Goal: Check status: Check status

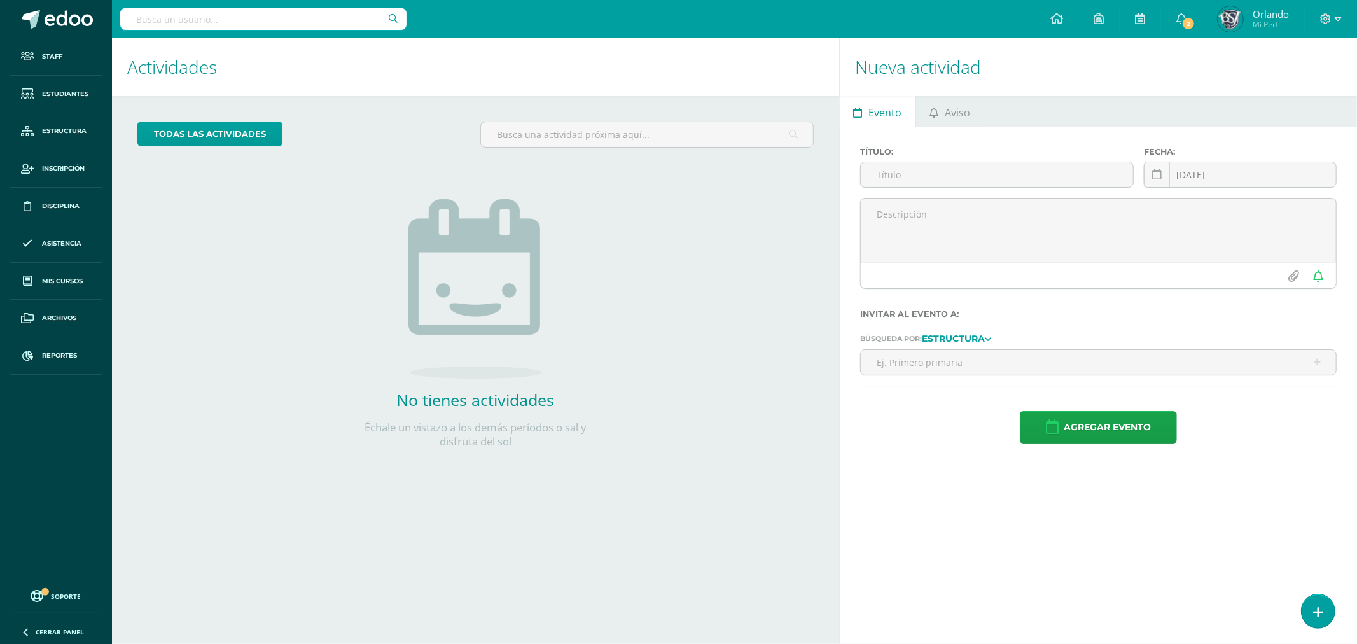
click at [178, 25] on input "text" at bounding box center [263, 19] width 286 height 22
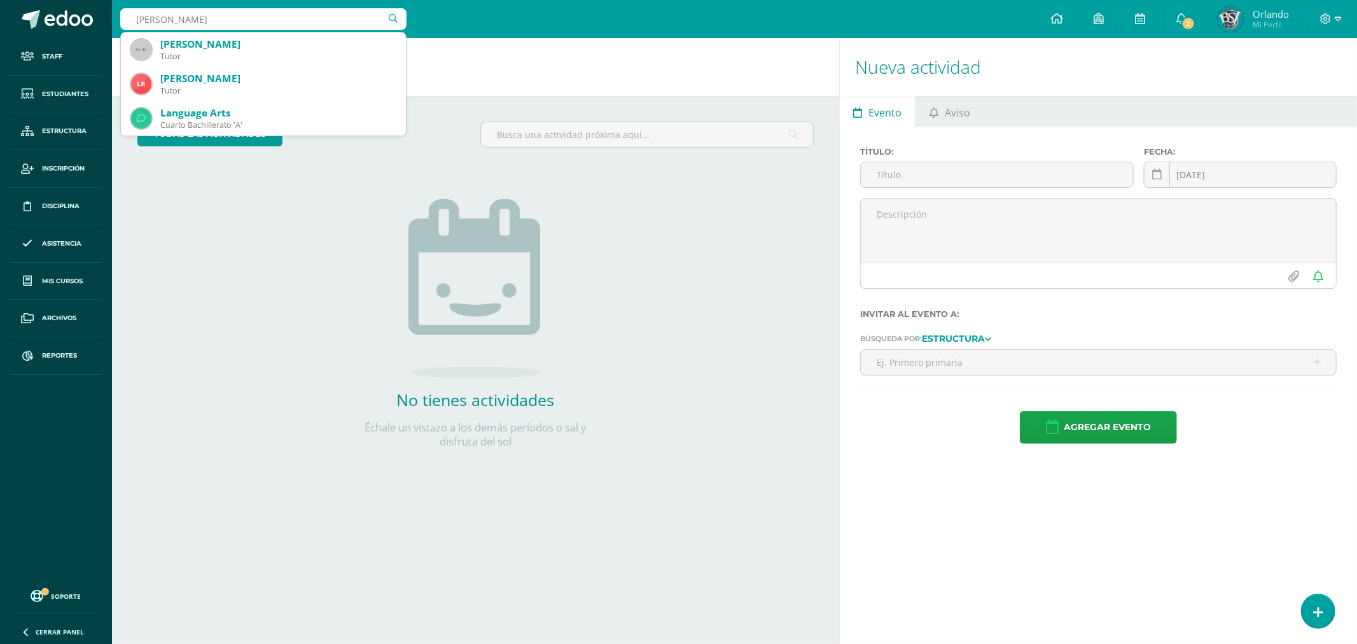
type input "lander"
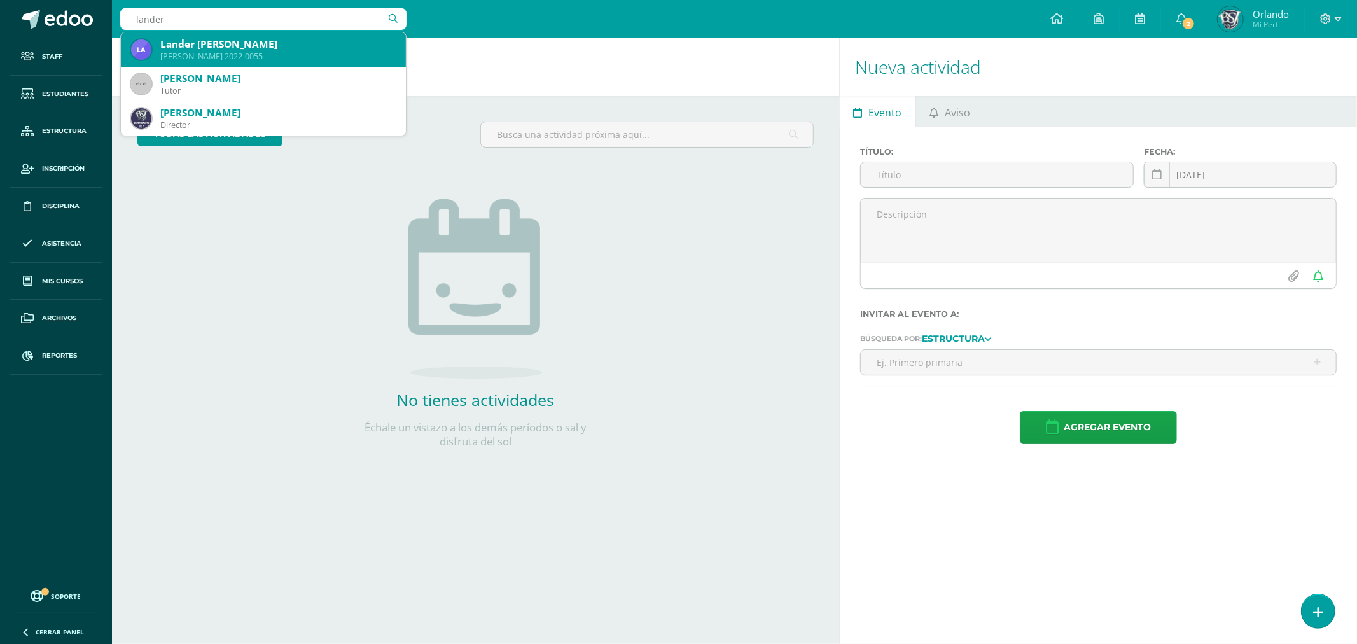
click at [218, 53] on div "Quinto Bachillerato 2022-0055" at bounding box center [277, 56] width 235 height 11
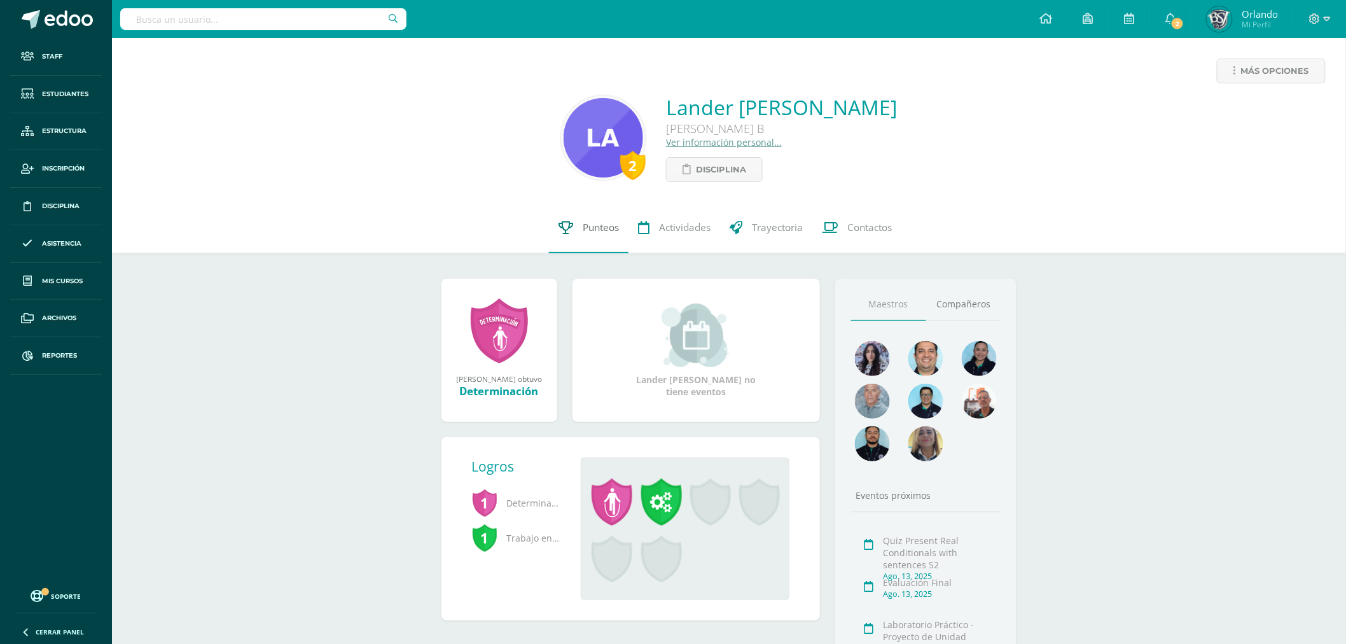
click at [587, 231] on span "Punteos" at bounding box center [601, 227] width 36 height 13
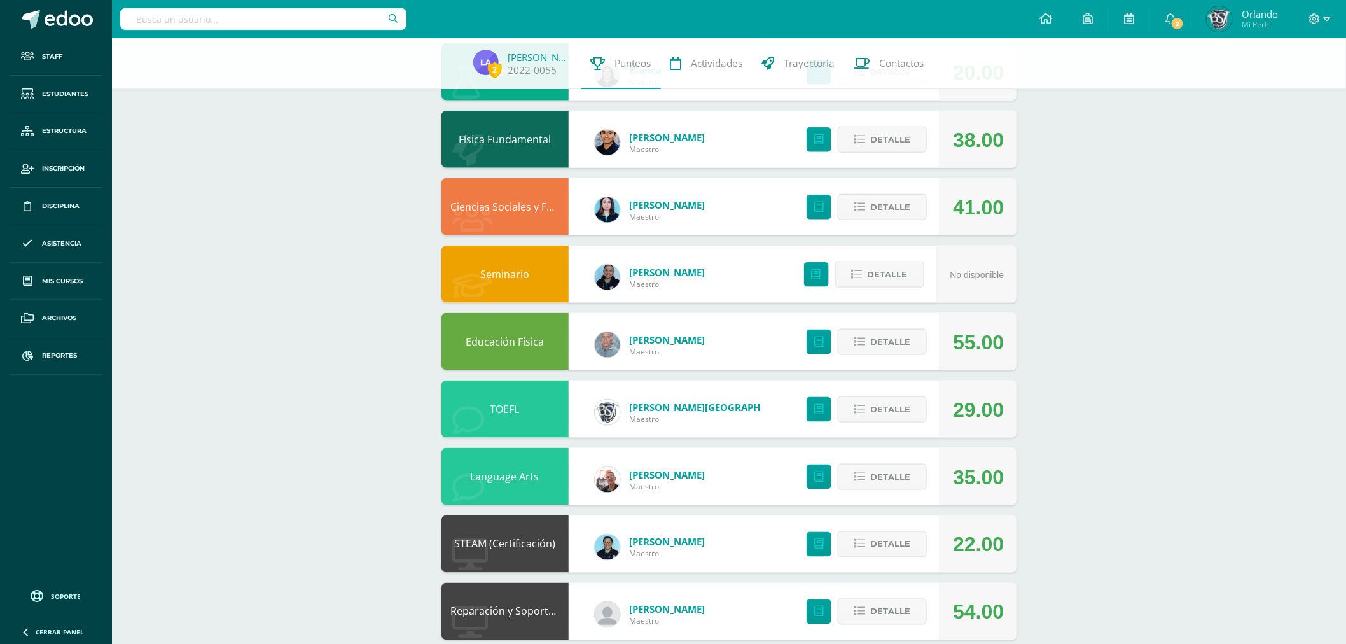
scroll to position [494, 0]
click at [856, 471] on icon at bounding box center [859, 476] width 11 height 11
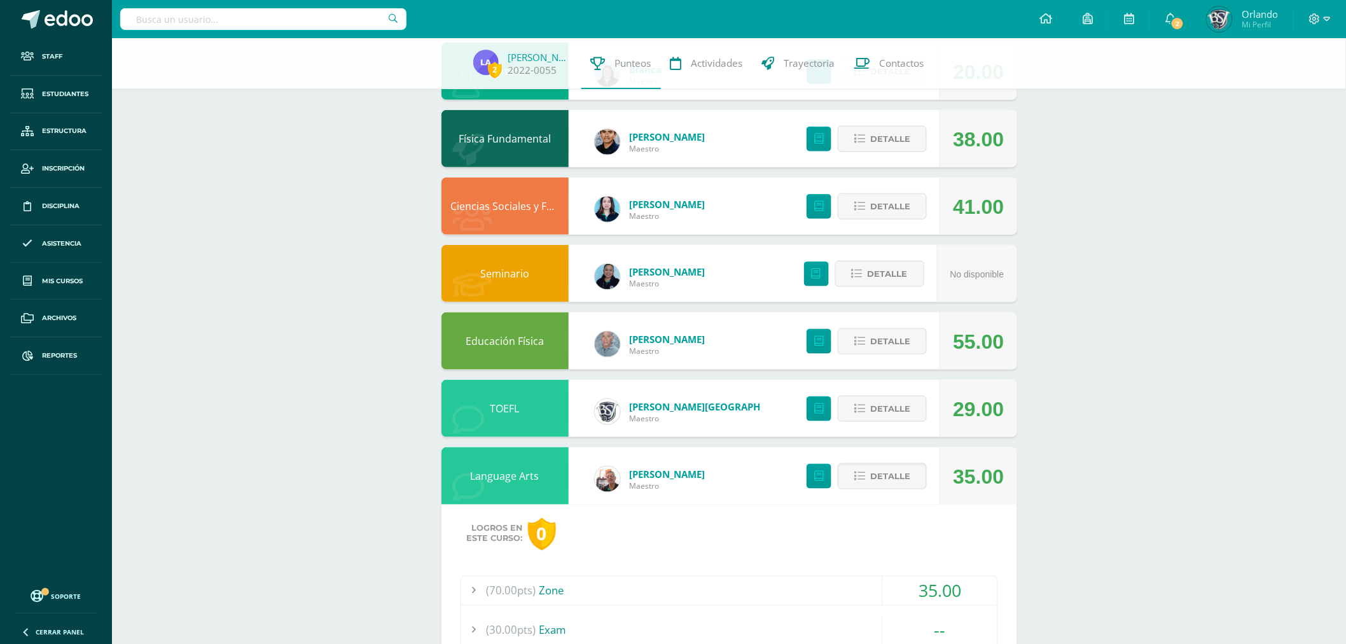
scroll to position [636, 0]
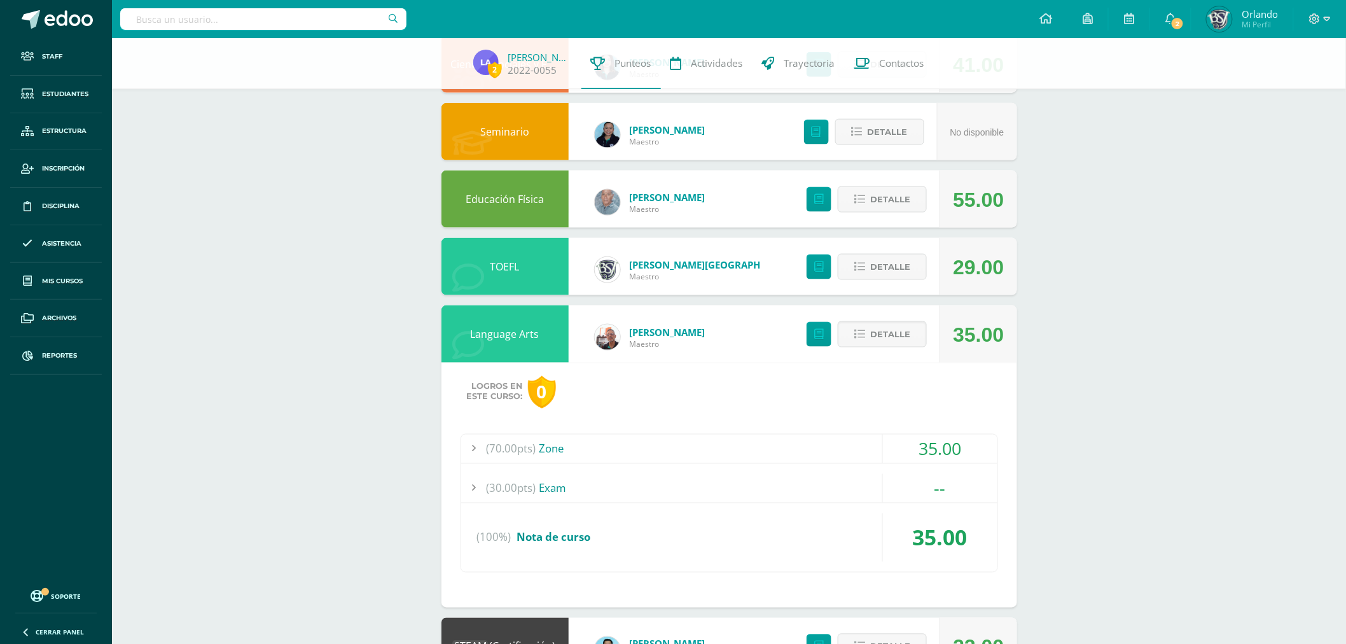
click at [476, 489] on div at bounding box center [473, 488] width 25 height 29
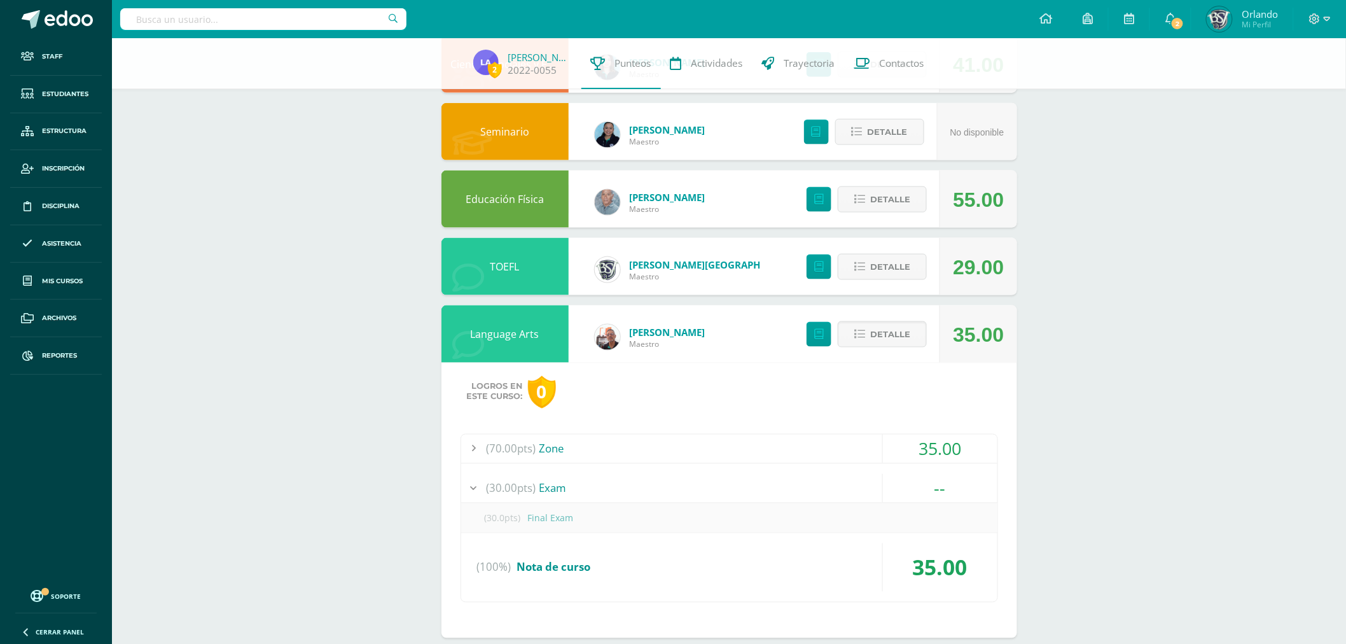
click at [475, 446] on div at bounding box center [473, 449] width 25 height 29
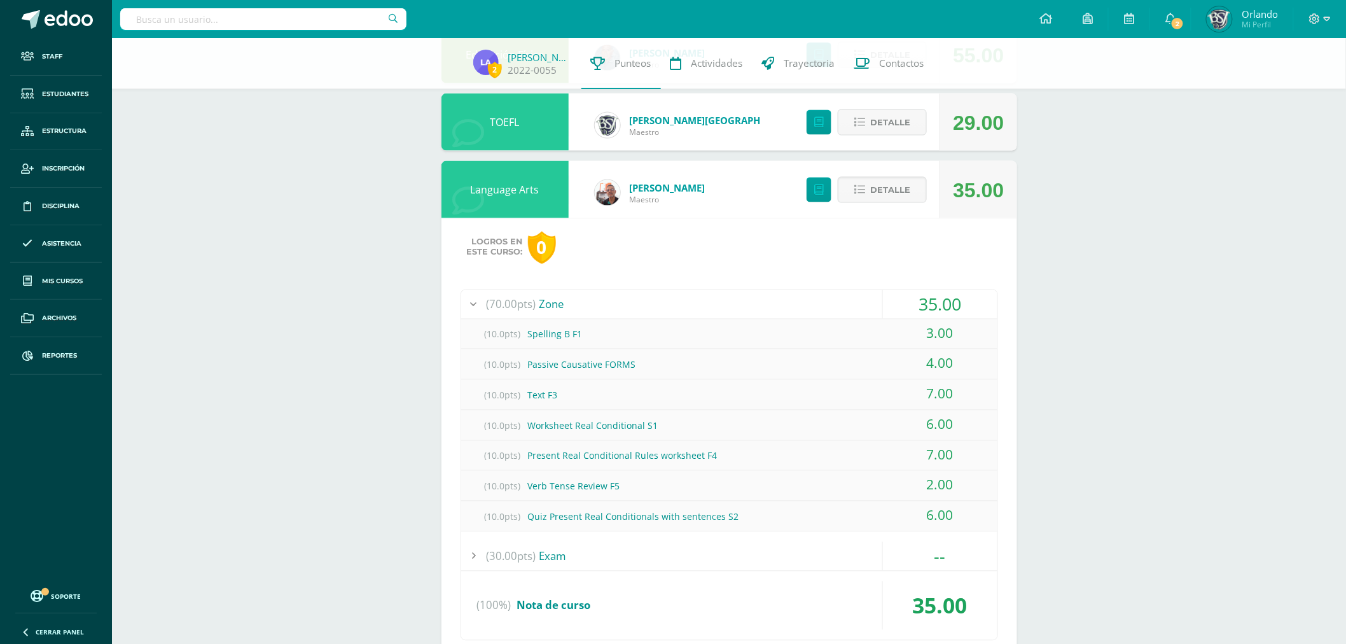
scroll to position [848, 0]
